Goal: Answer question/provide support: Share knowledge or assist other users

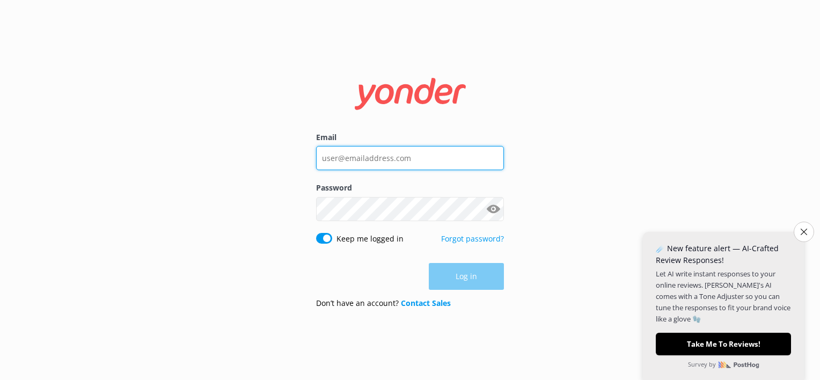
click at [378, 157] on input "Email" at bounding box center [410, 158] width 188 height 24
type input "[EMAIL_ADDRESS][DOMAIN_NAME]"
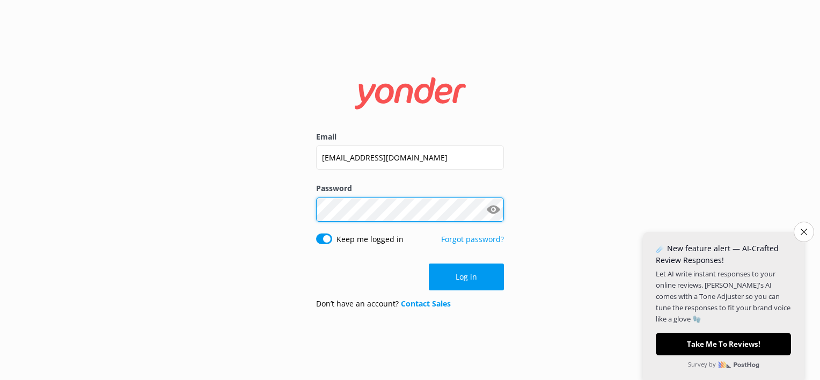
click button "Log in" at bounding box center [466, 277] width 75 height 27
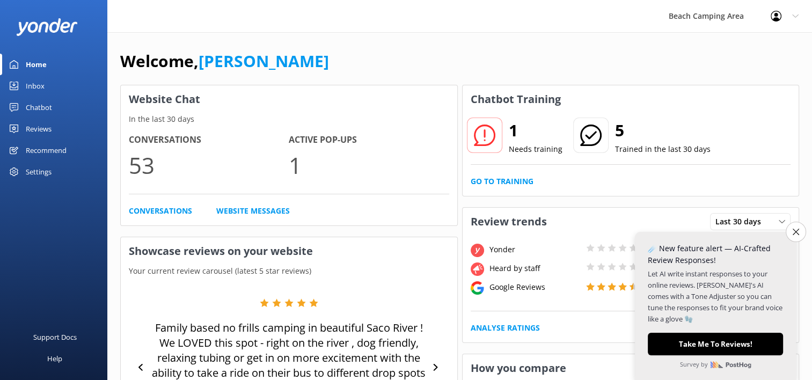
click at [37, 112] on div "Chatbot" at bounding box center [39, 107] width 26 height 21
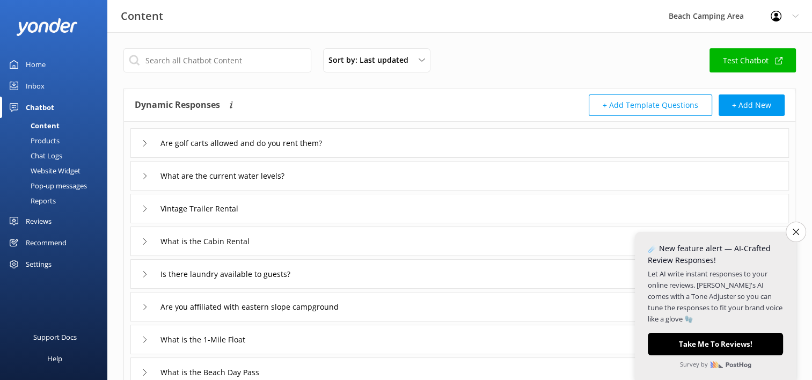
click at [43, 155] on div "Chat Logs" at bounding box center [34, 155] width 56 height 15
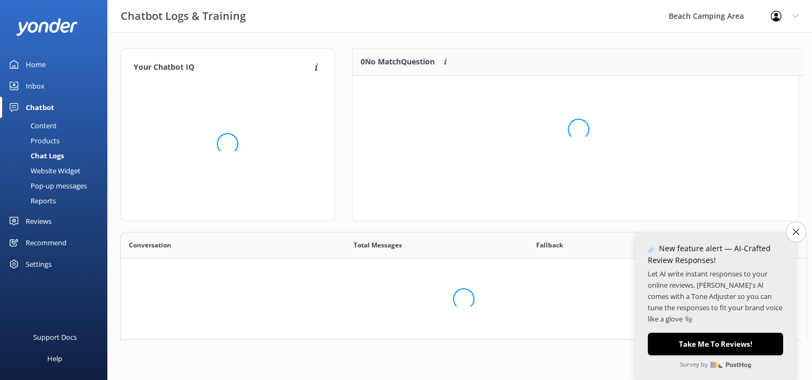
scroll to position [9, 9]
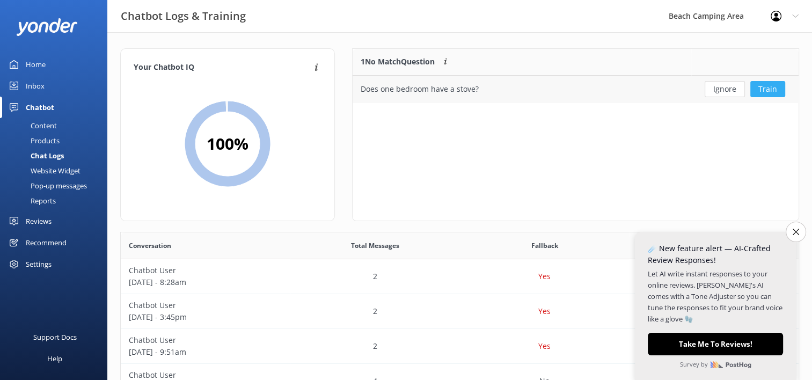
click at [775, 93] on button "Train" at bounding box center [768, 89] width 35 height 16
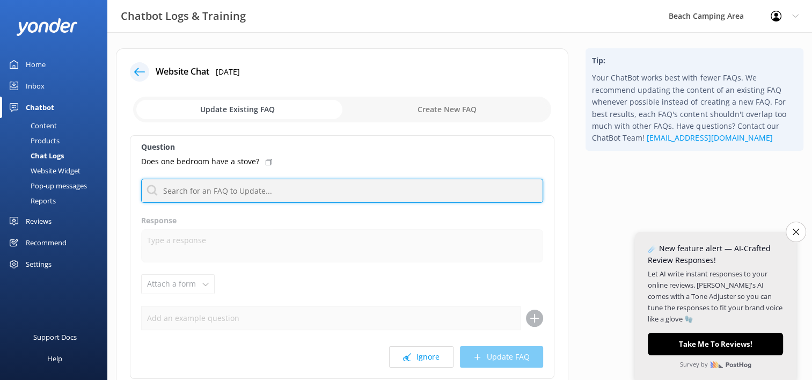
click at [216, 187] on input "text" at bounding box center [342, 191] width 402 height 24
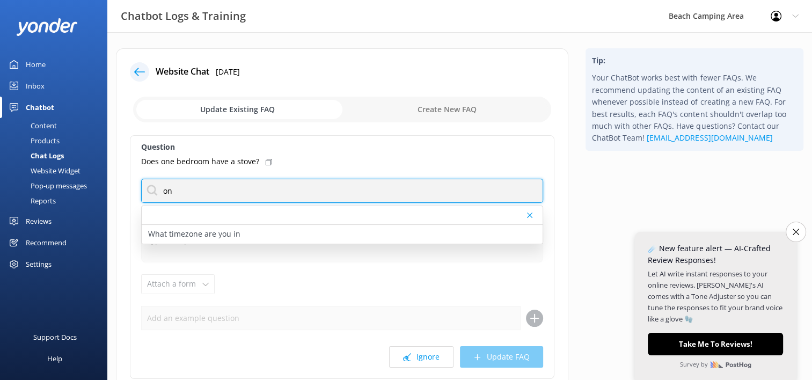
type input "o"
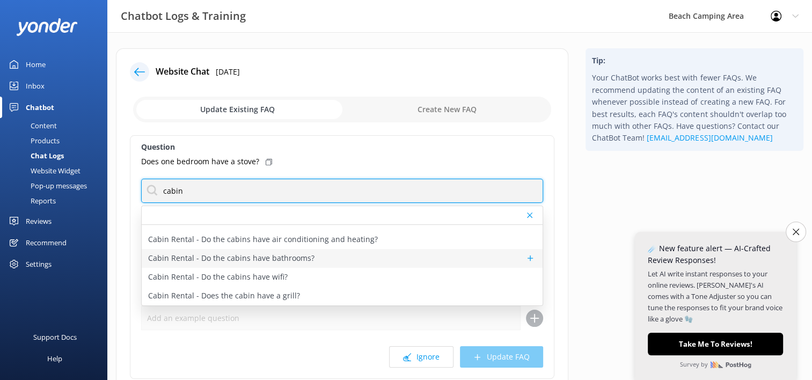
scroll to position [54, 0]
type input "cabin"
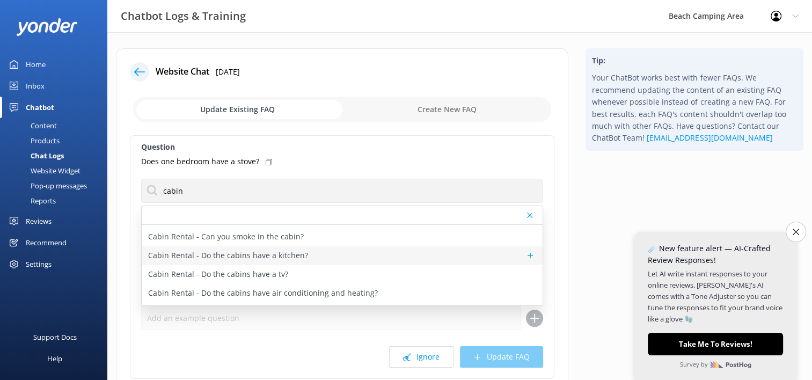
click at [262, 258] on p "Cabin Rental - Do the cabins have a kitchen?" at bounding box center [228, 256] width 160 height 12
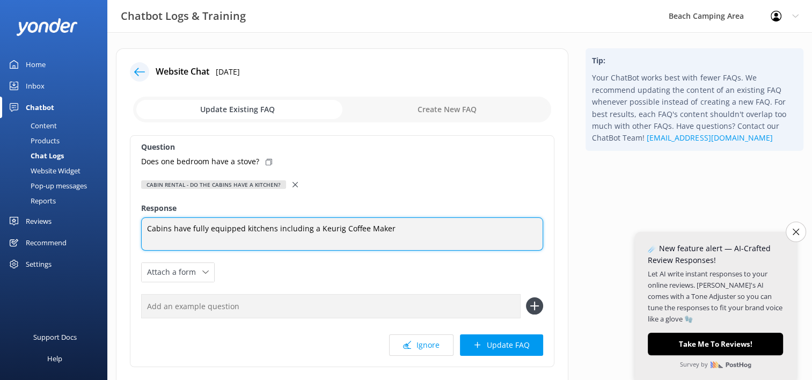
click at [272, 229] on textarea "Cabins have fully equipped kitchens including a Keurig Coffee Maker" at bounding box center [342, 233] width 402 height 33
click at [514, 228] on textarea "Cabins have fully equipped kitchens with a microwave, stove top burners and eve…" at bounding box center [342, 233] width 402 height 33
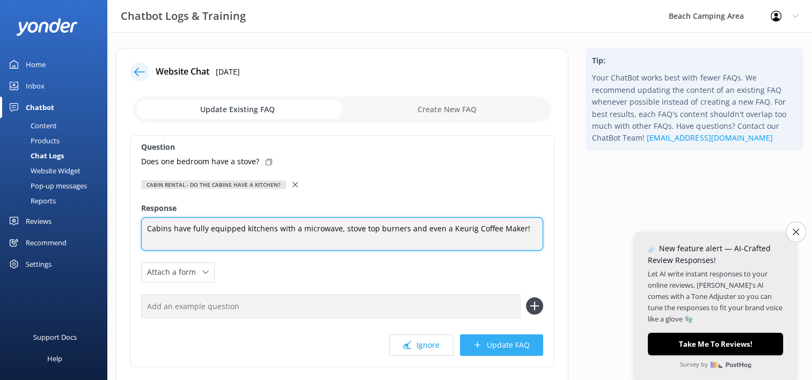
type textarea "Cabins have fully equipped kitchens with a microwave, stove top burners and eve…"
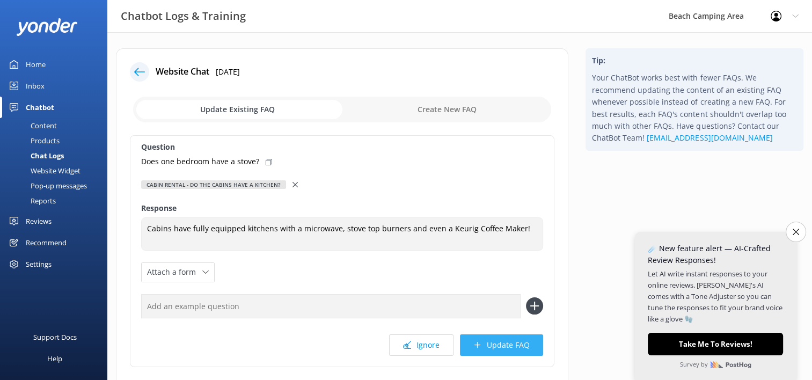
click at [511, 341] on button "Update FAQ" at bounding box center [501, 344] width 83 height 21
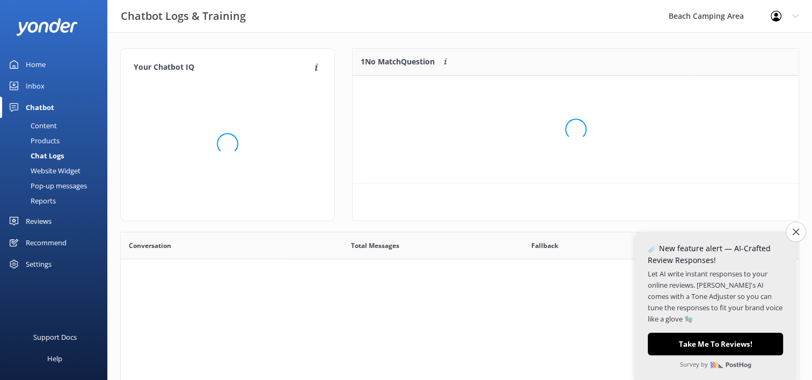
scroll to position [126, 438]
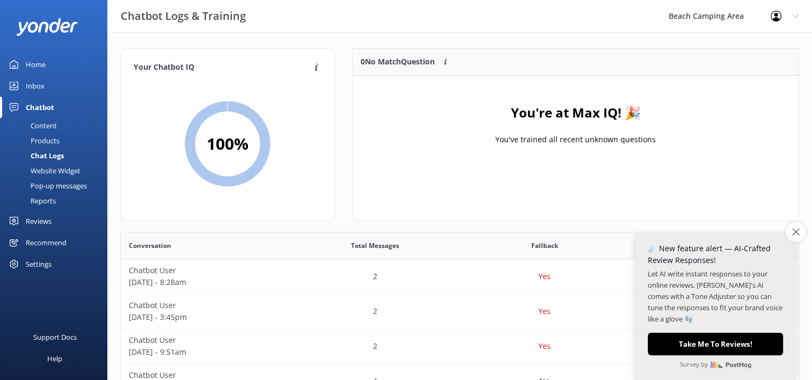
click at [793, 236] on button "Close survey" at bounding box center [796, 232] width 23 height 23
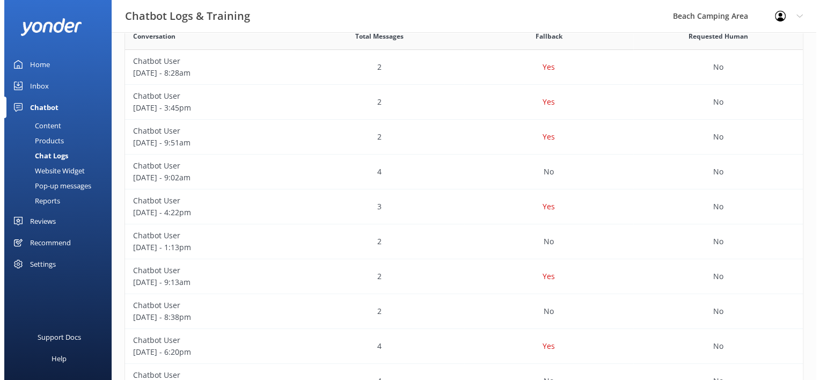
scroll to position [0, 0]
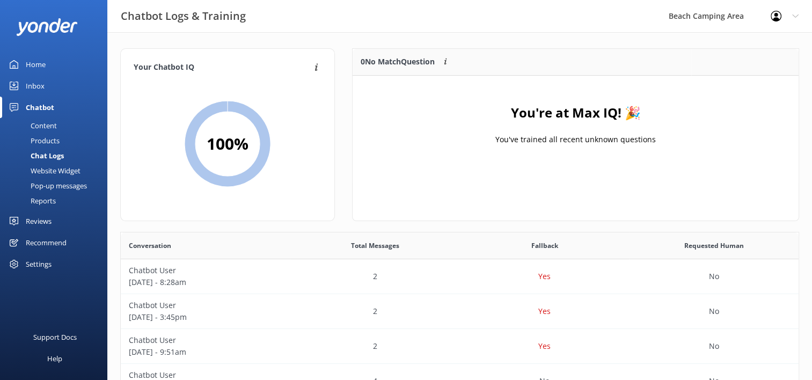
click at [25, 88] on link "Inbox" at bounding box center [53, 85] width 107 height 21
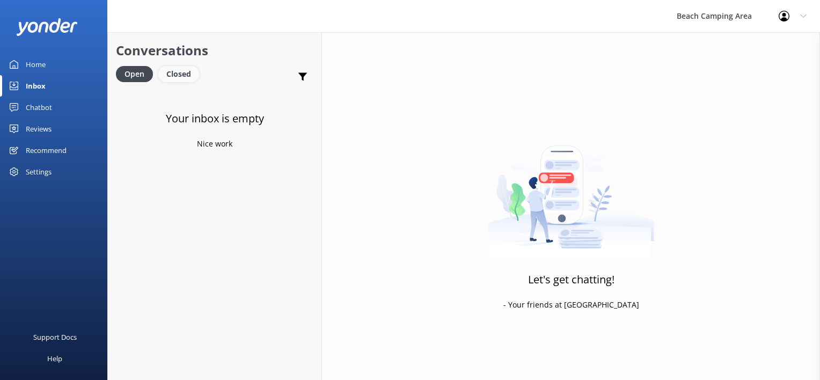
click at [183, 76] on div "Closed" at bounding box center [178, 74] width 41 height 16
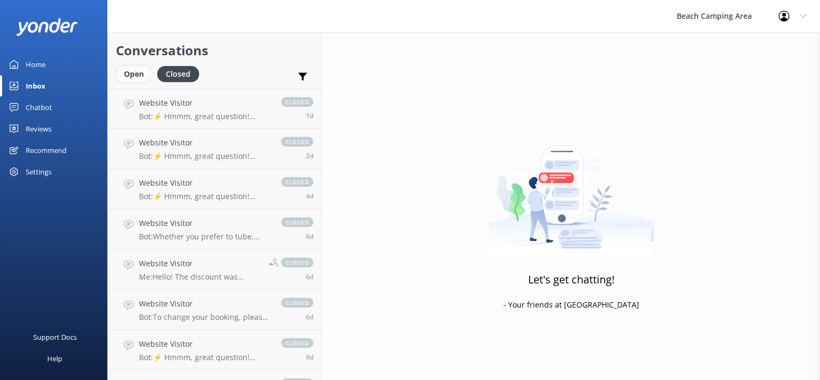
click at [140, 78] on div "Open" at bounding box center [134, 74] width 36 height 16
